Goal: Task Accomplishment & Management: Use online tool/utility

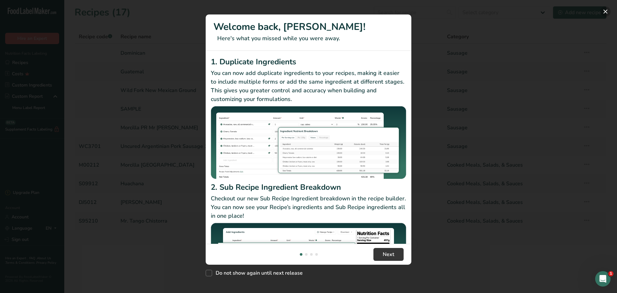
click at [606, 10] on button "New Features" at bounding box center [605, 11] width 10 height 10
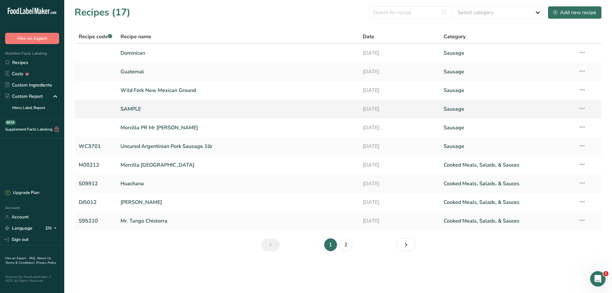
click at [131, 106] on link "SAMPLE" at bounding box center [238, 108] width 235 height 13
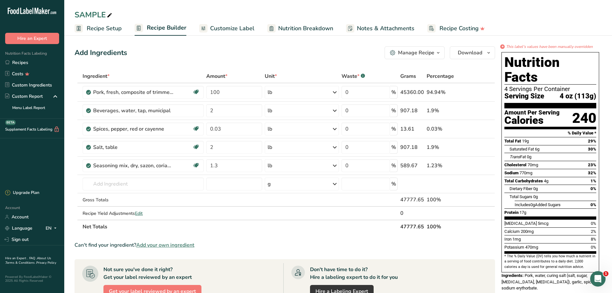
click at [223, 26] on span "Customize Label" at bounding box center [232, 28] width 44 height 9
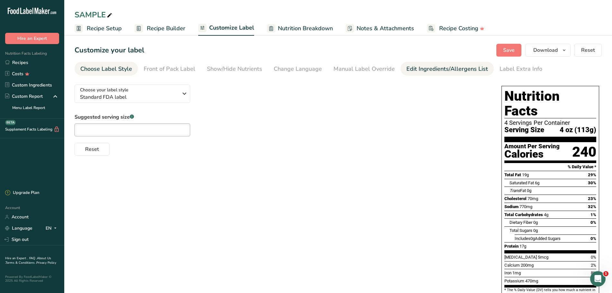
click at [434, 70] on div "Edit Ingredients/Allergens List" at bounding box center [447, 69] width 82 height 9
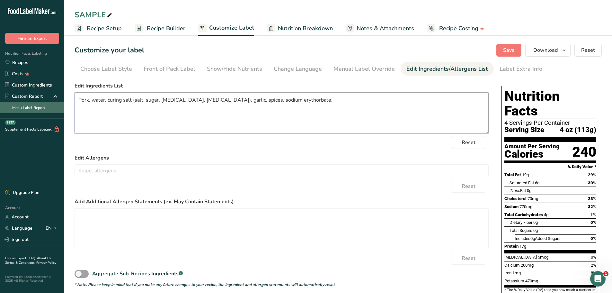
drag, startPoint x: 317, startPoint y: 104, endPoint x: 1, endPoint y: 103, distance: 316.5
click at [1, 103] on div ".a-20{fill:#fff;} Hire an Expert Nutrition Facts Labeling Recipes Costs Custom …" at bounding box center [306, 171] width 612 height 342
click at [506, 49] on span "Save" at bounding box center [509, 50] width 12 height 8
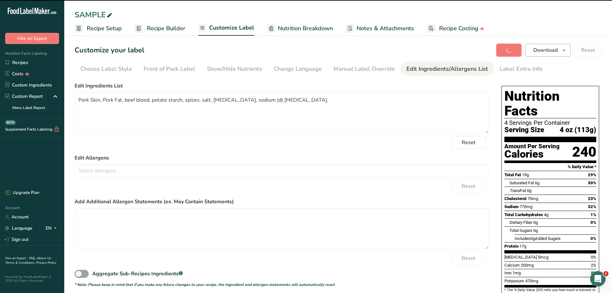
type textarea "Pork Skin, Pork Fat, beef blood, potato starch, spices, salt, [MEDICAL_DATA], s…"
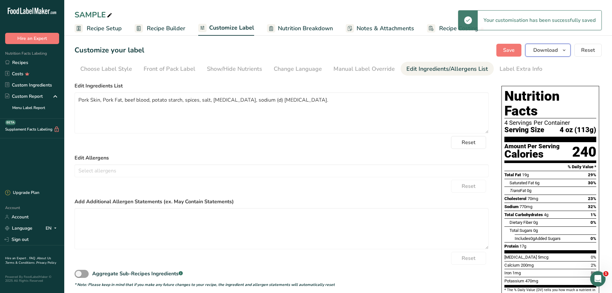
click at [545, 51] on span "Download" at bounding box center [545, 50] width 24 height 8
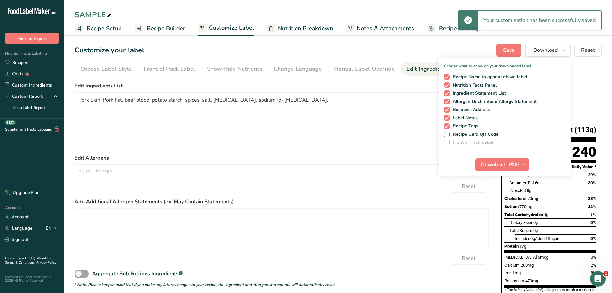
drag, startPoint x: 449, startPoint y: 74, endPoint x: 447, endPoint y: 82, distance: 7.7
click at [448, 75] on span at bounding box center [447, 77] width 6 height 6
click at [448, 75] on input "Recipe Name to appear above label" at bounding box center [446, 77] width 4 height 4
checkbox input "false"
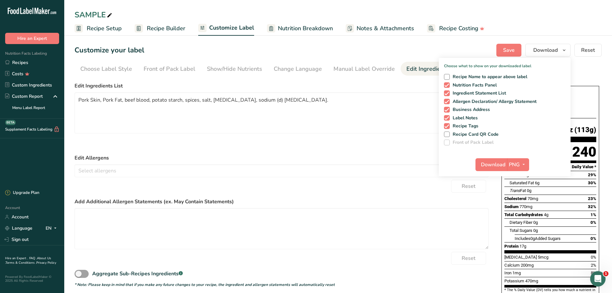
click at [447, 84] on span at bounding box center [447, 85] width 6 height 6
click at [447, 84] on input "Nutrition Facts Panel" at bounding box center [446, 85] width 4 height 4
checkbox input "false"
click at [448, 100] on span at bounding box center [447, 102] width 6 height 6
click at [448, 100] on input "Allergen Declaration/ Allergy Statement" at bounding box center [446, 101] width 4 height 4
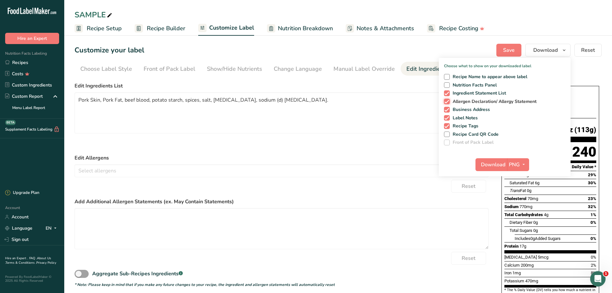
checkbox input "false"
click at [448, 112] on span at bounding box center [447, 110] width 6 height 6
click at [448, 112] on input "Business Address" at bounding box center [446, 109] width 4 height 4
checkbox input "false"
click at [448, 118] on span at bounding box center [447, 118] width 6 height 6
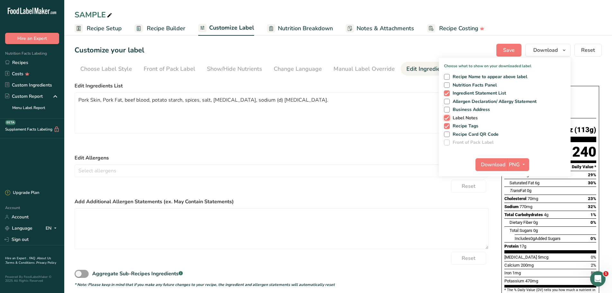
click at [448, 118] on input "Label Notes" at bounding box center [446, 118] width 4 height 4
checkbox input "false"
click at [447, 128] on span at bounding box center [447, 126] width 6 height 6
click at [447, 128] on input "Recipe Tags" at bounding box center [446, 126] width 4 height 4
checkbox input "false"
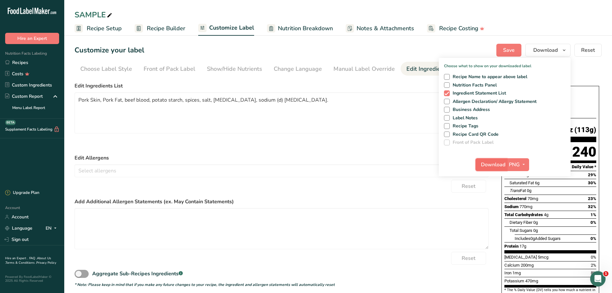
click at [491, 165] on span "Download" at bounding box center [493, 165] width 24 height 8
